Goal: Navigation & Orientation: Find specific page/section

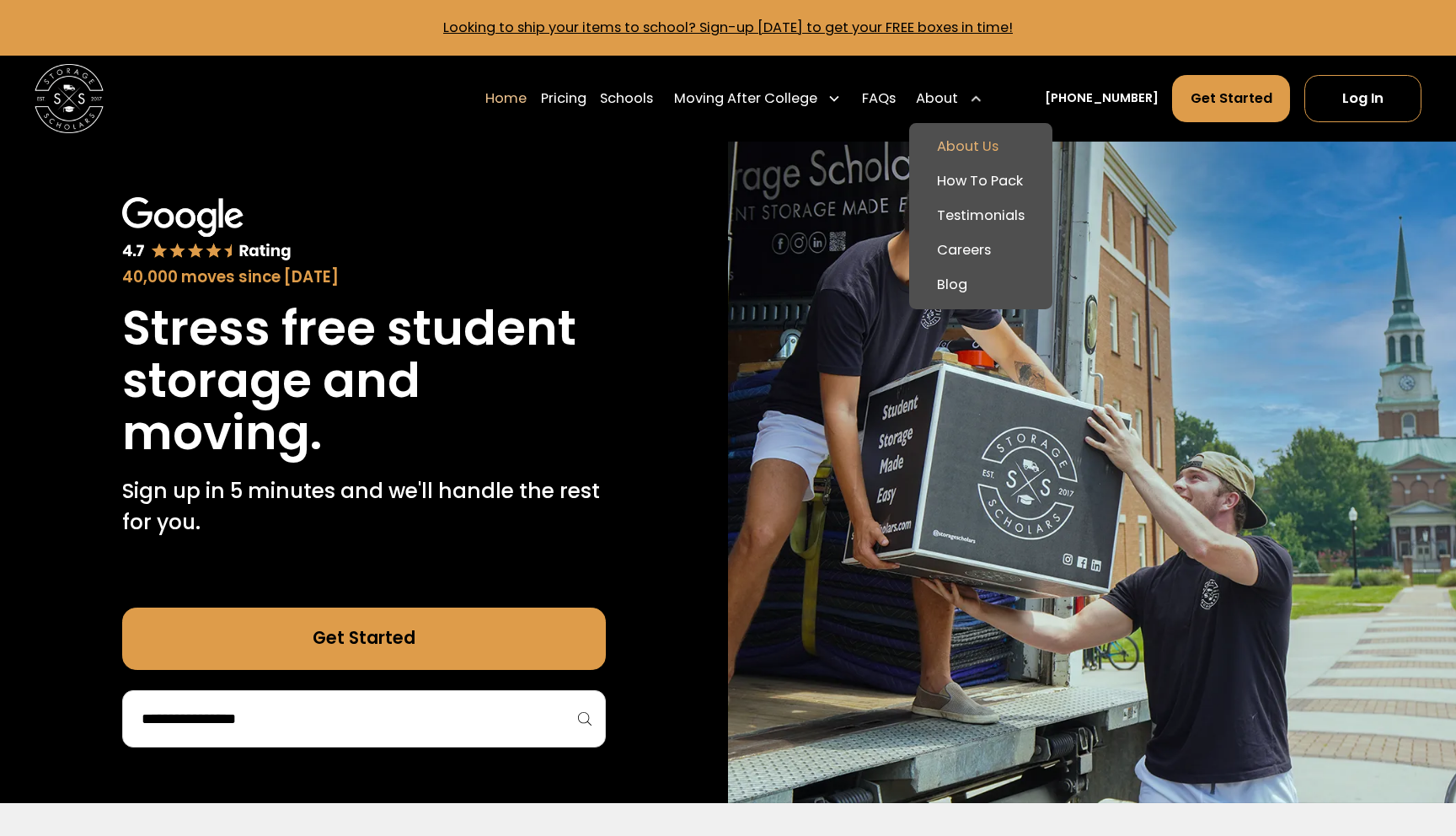
click at [984, 142] on link "About Us" at bounding box center [980, 146] width 129 height 35
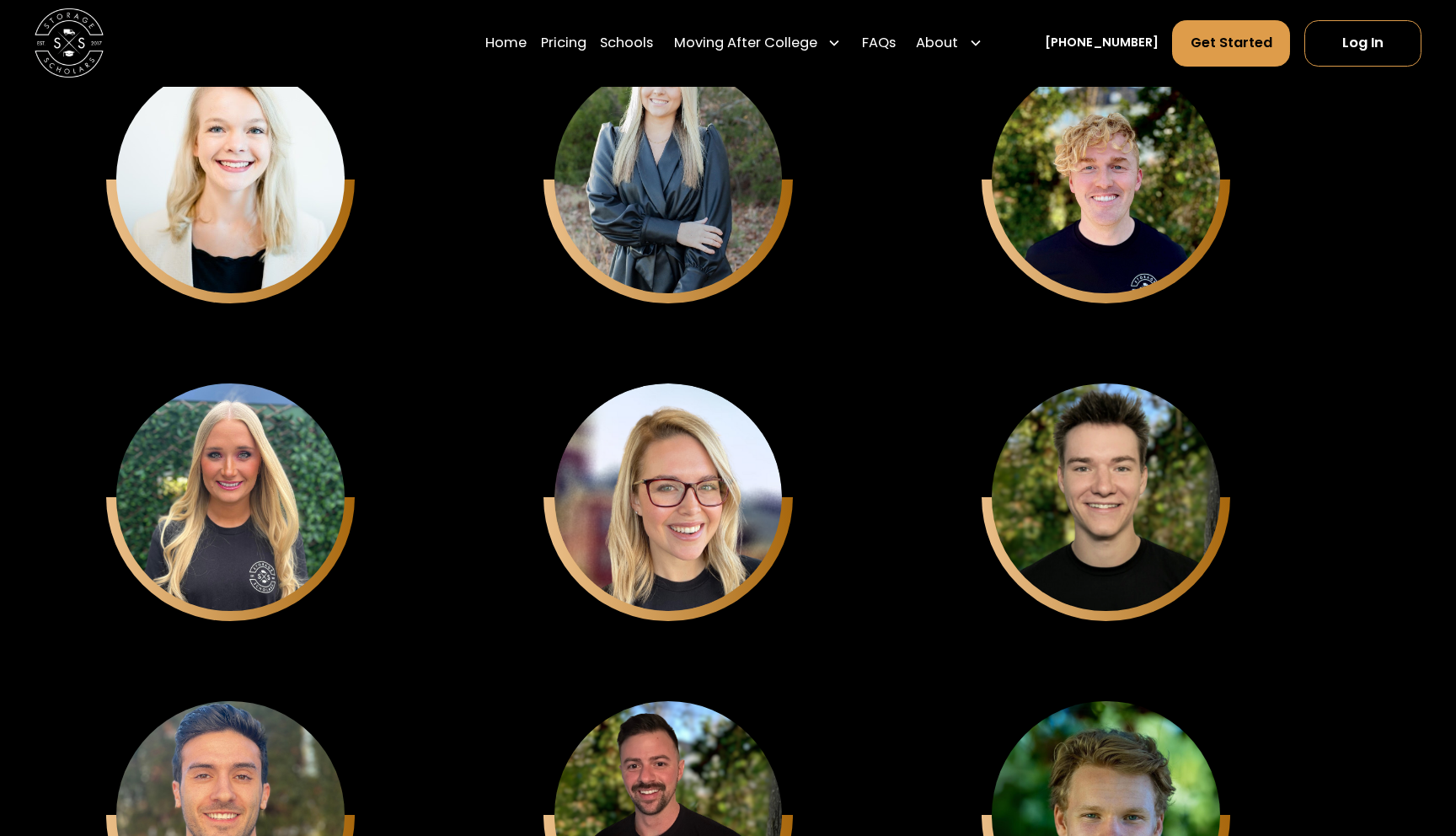
scroll to position [4959, 0]
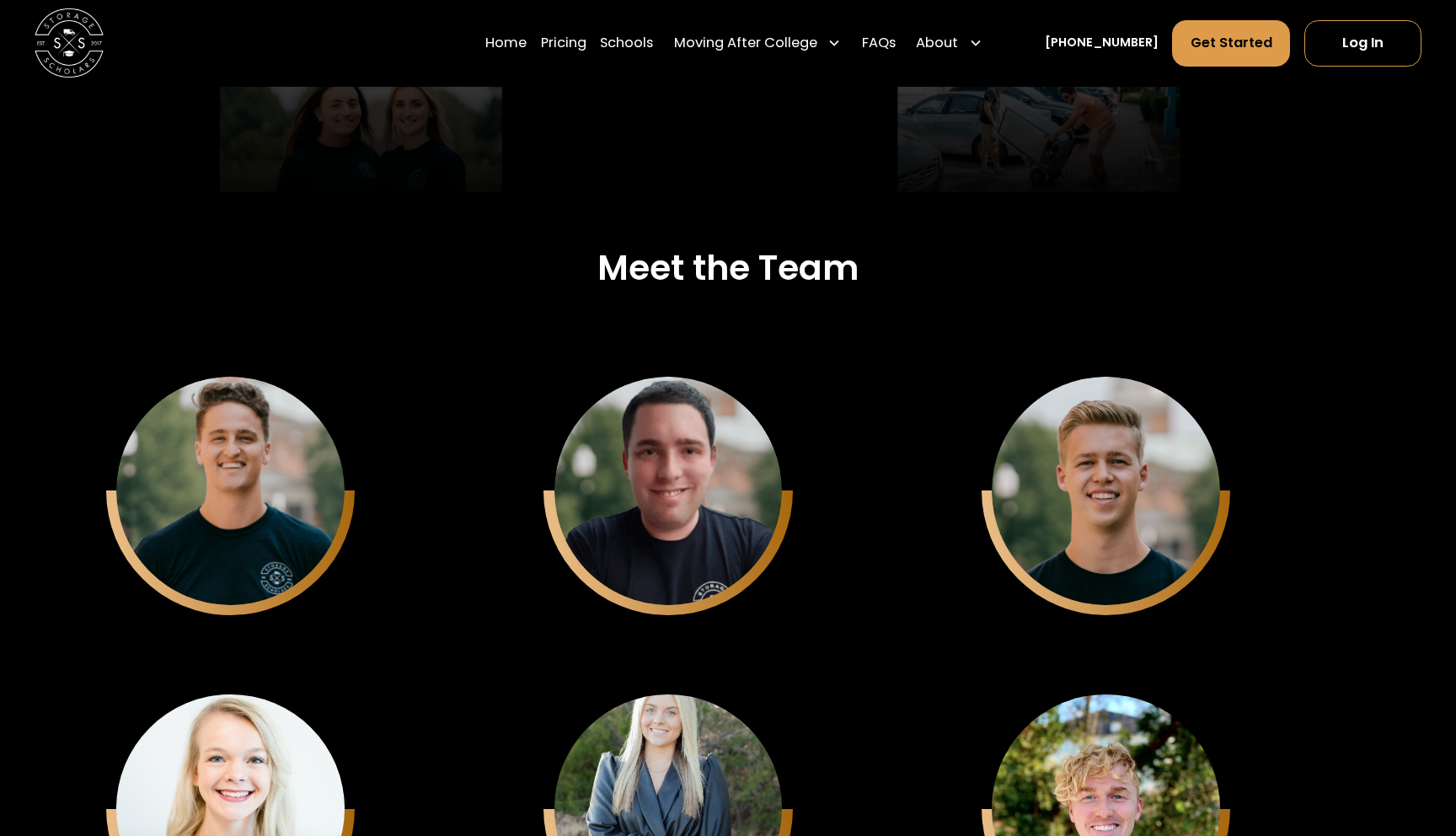
scroll to position [4330, 0]
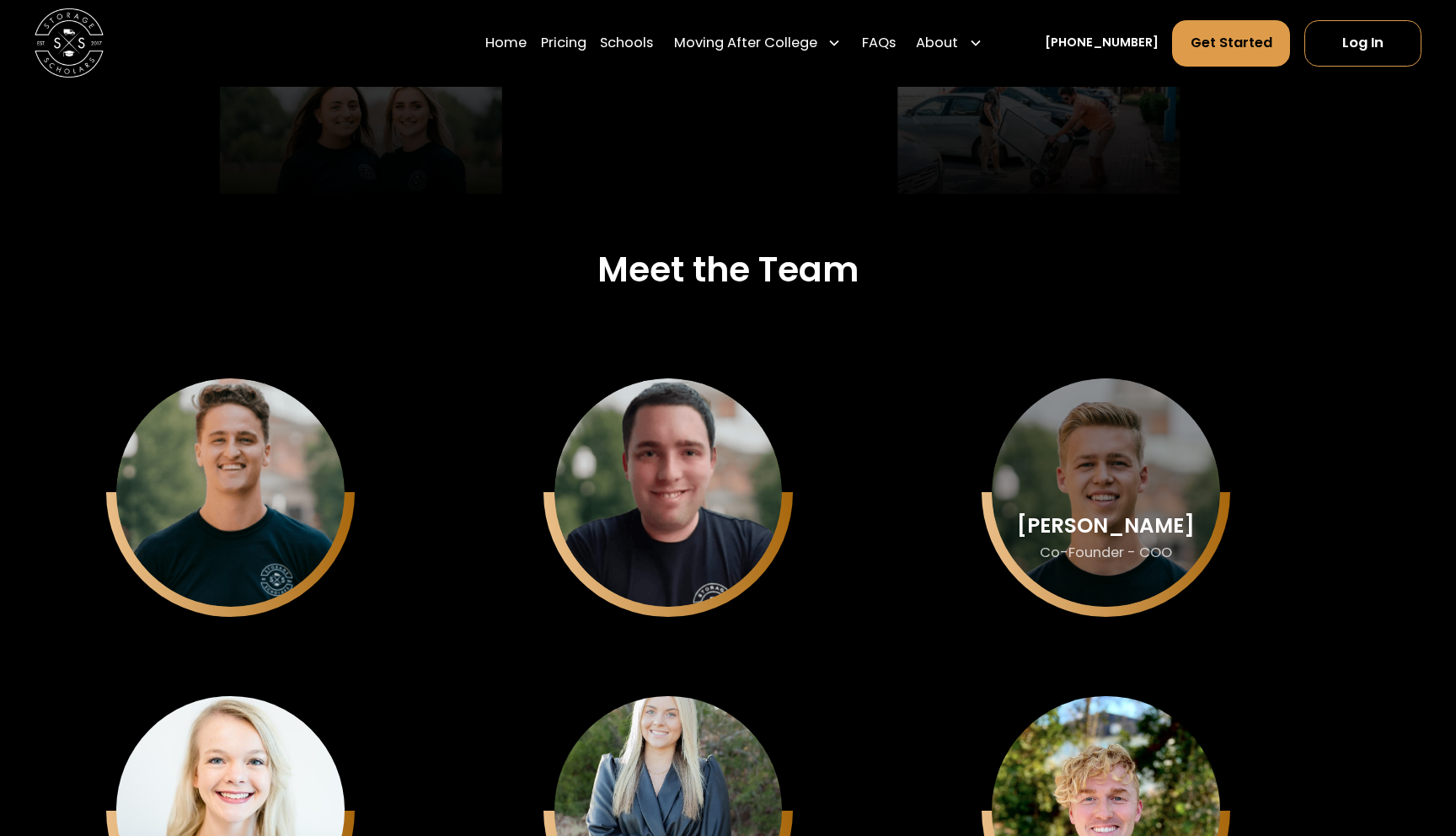
click at [345, 478] on div "[PERSON_NAME] Co-Founder - COO" at bounding box center [231, 493] width 228 height 228
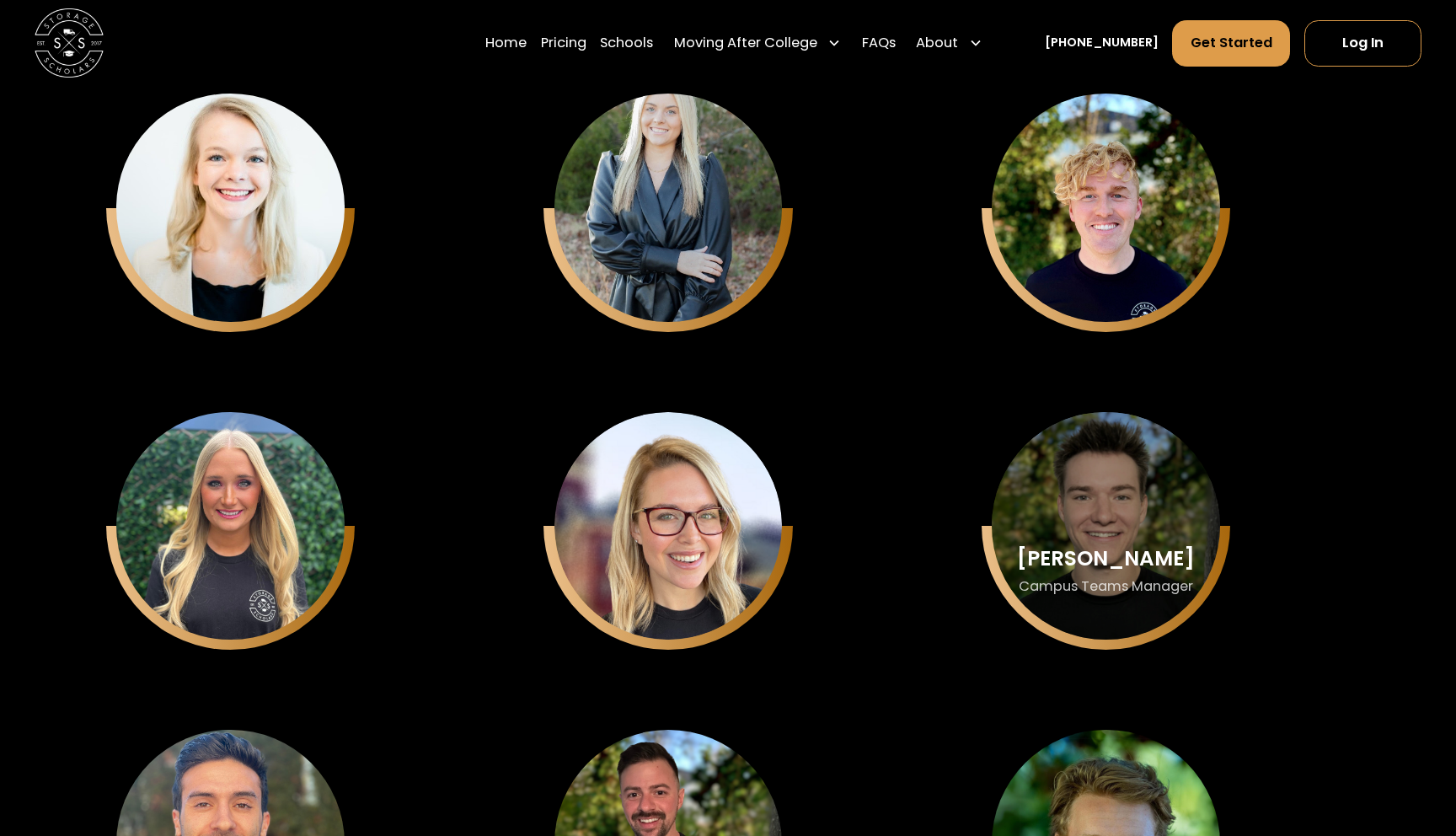
scroll to position [4938, 0]
